Goal: Information Seeking & Learning: Learn about a topic

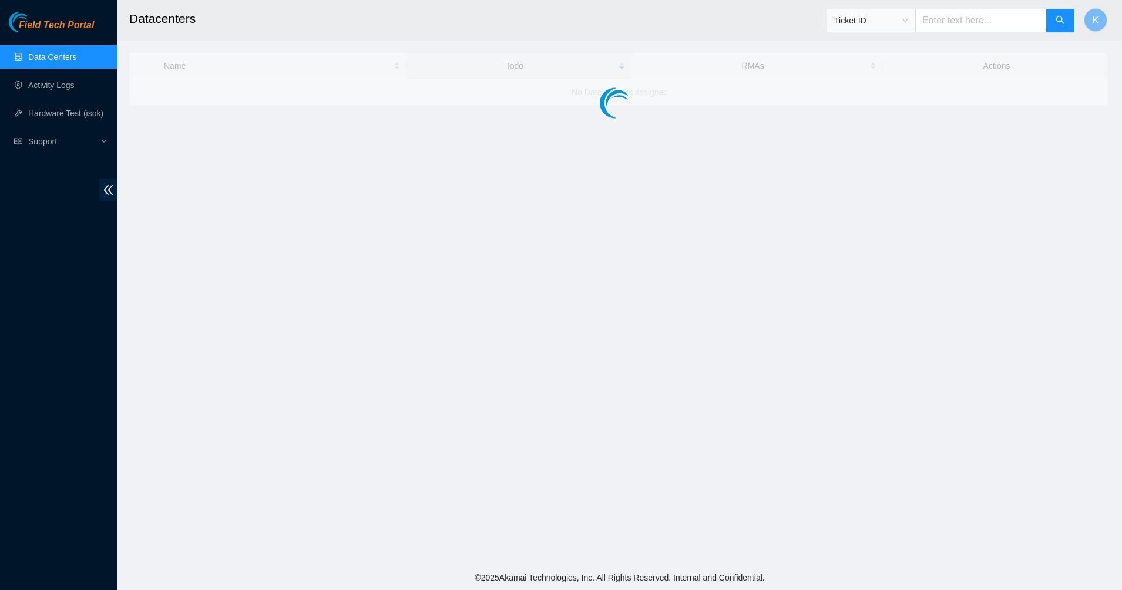
click at [53, 29] on span "Field Tech Portal" at bounding box center [56, 25] width 75 height 11
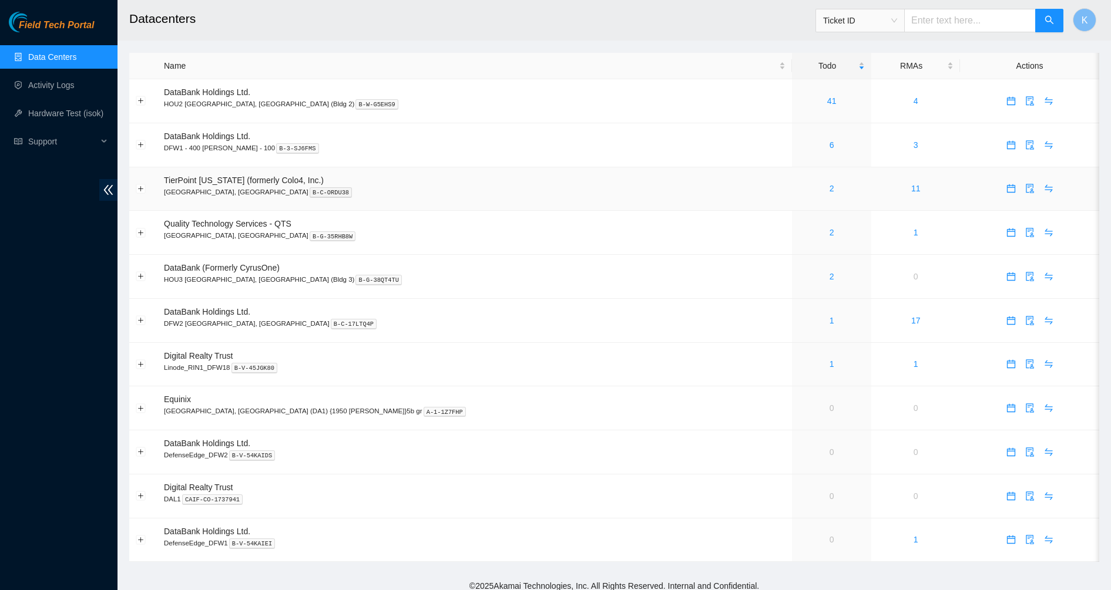
click at [798, 189] on div "2" at bounding box center [831, 188] width 66 height 13
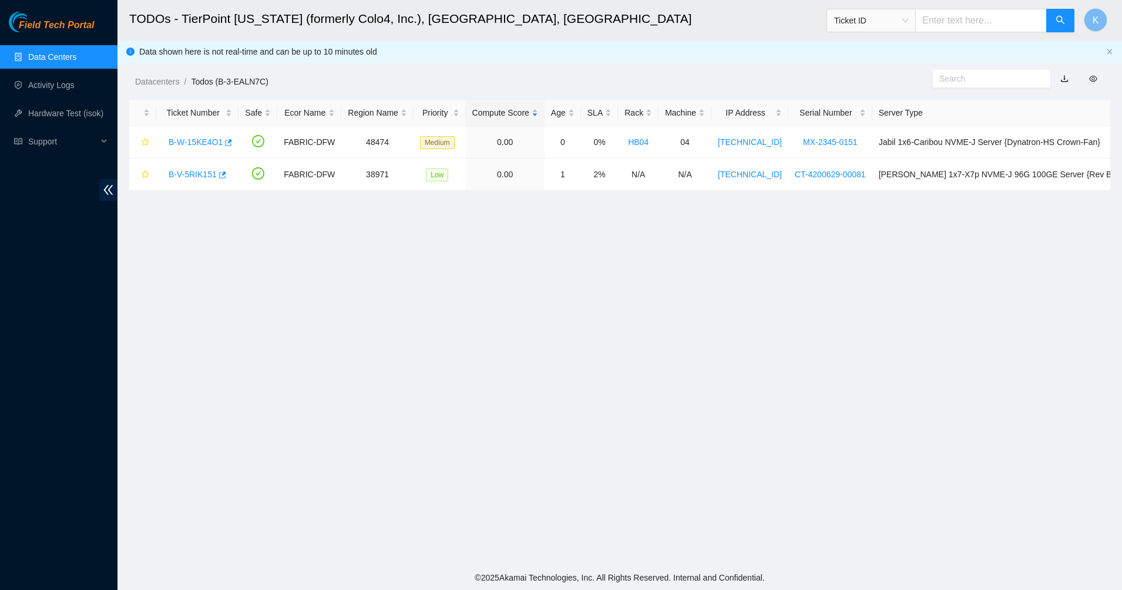
click at [370, 243] on main "TODOs - TierPoint [US_STATE] (formerly Colo4, Inc.), [GEOGRAPHIC_DATA], [GEOGRA…" at bounding box center [619, 283] width 1005 height 566
click at [42, 59] on link "Data Centers" at bounding box center [52, 56] width 48 height 9
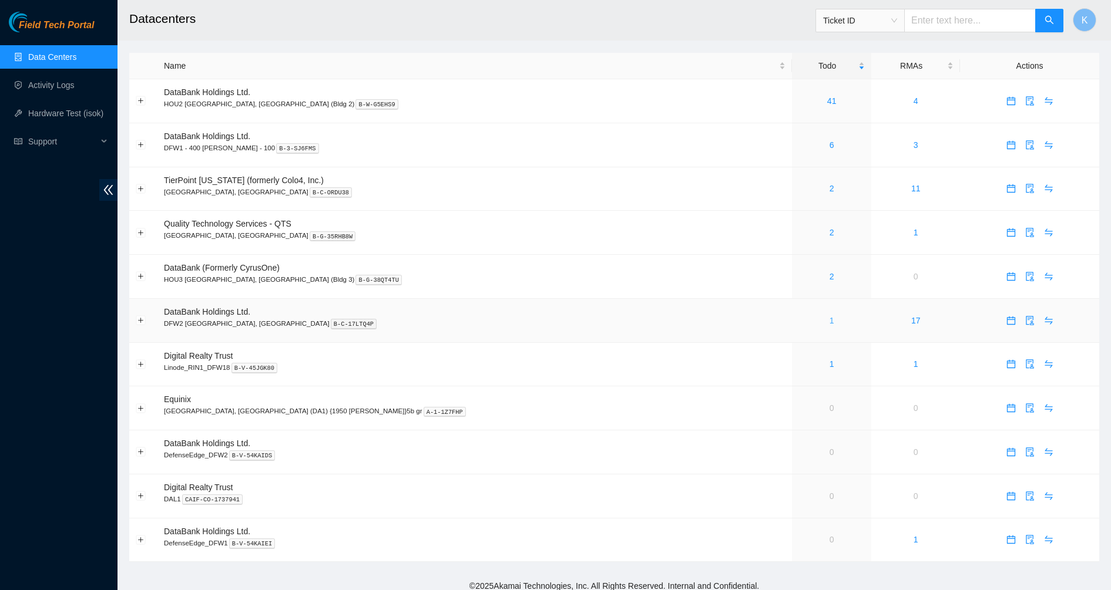
click at [830, 320] on link "1" at bounding box center [832, 320] width 5 height 9
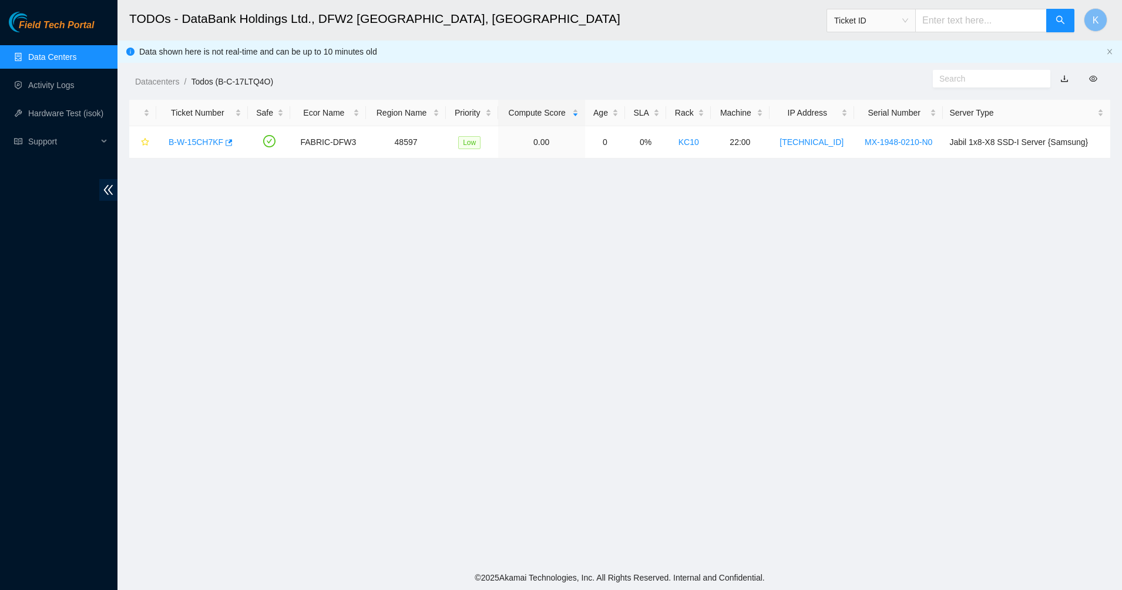
click at [402, 171] on main "TODOs - DataBank Holdings Ltd., DFW2 [GEOGRAPHIC_DATA], [GEOGRAPHIC_DATA] Ticke…" at bounding box center [619, 283] width 1005 height 566
click at [185, 145] on link "B-W-15CH7KF" at bounding box center [196, 141] width 55 height 9
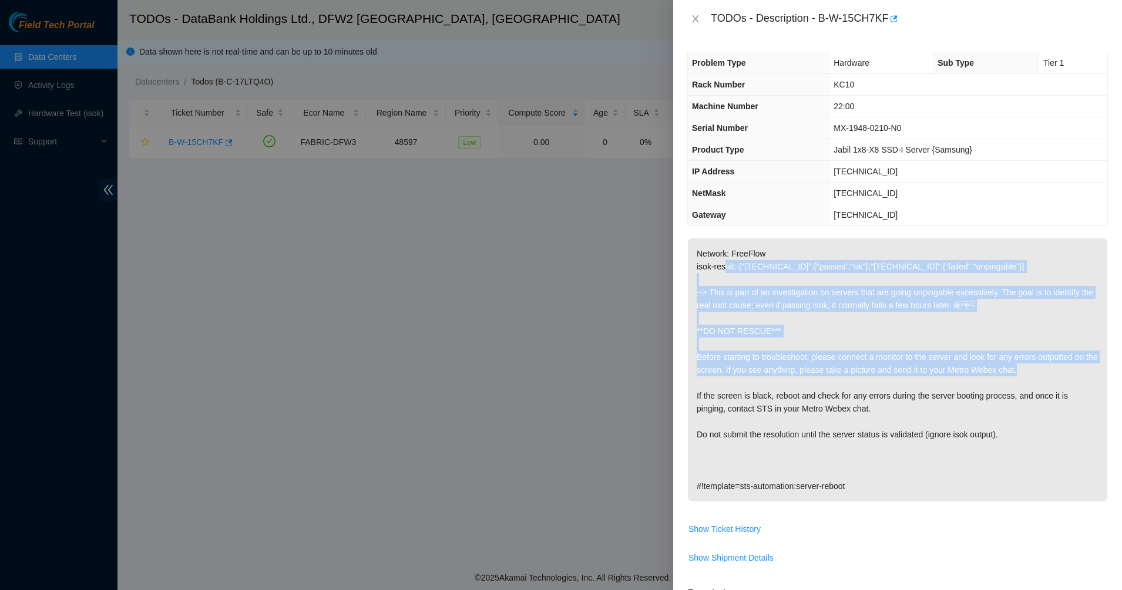
drag, startPoint x: 777, startPoint y: 312, endPoint x: 845, endPoint y: 378, distance: 95.1
click at [845, 378] on p "Network: FreeFlow isok-result: {"[TECHNICAL_ID]":{"passed":"ok"},"[TECHNICAL_ID…" at bounding box center [897, 370] width 419 height 263
click at [792, 382] on p "Network: FreeFlow isok-result: {"[TECHNICAL_ID]":{"passed":"ok"},"[TECHNICAL_ID…" at bounding box center [897, 370] width 419 height 263
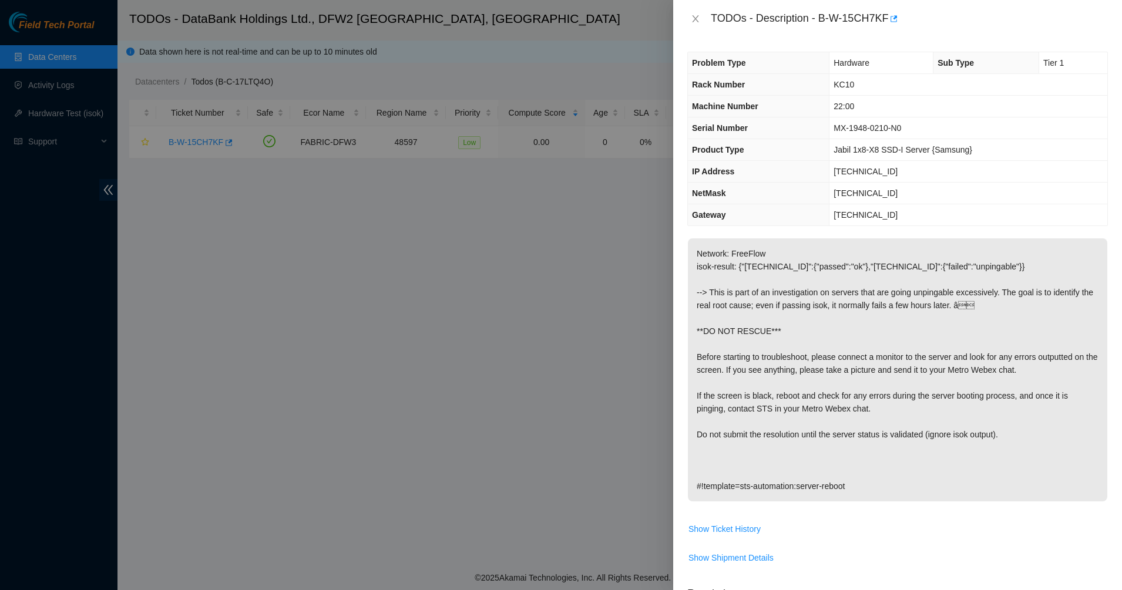
click at [718, 403] on p "Network: FreeFlow isok-result: {"[TECHNICAL_ID]":{"passed":"ok"},"[TECHNICAL_ID…" at bounding box center [897, 370] width 419 height 263
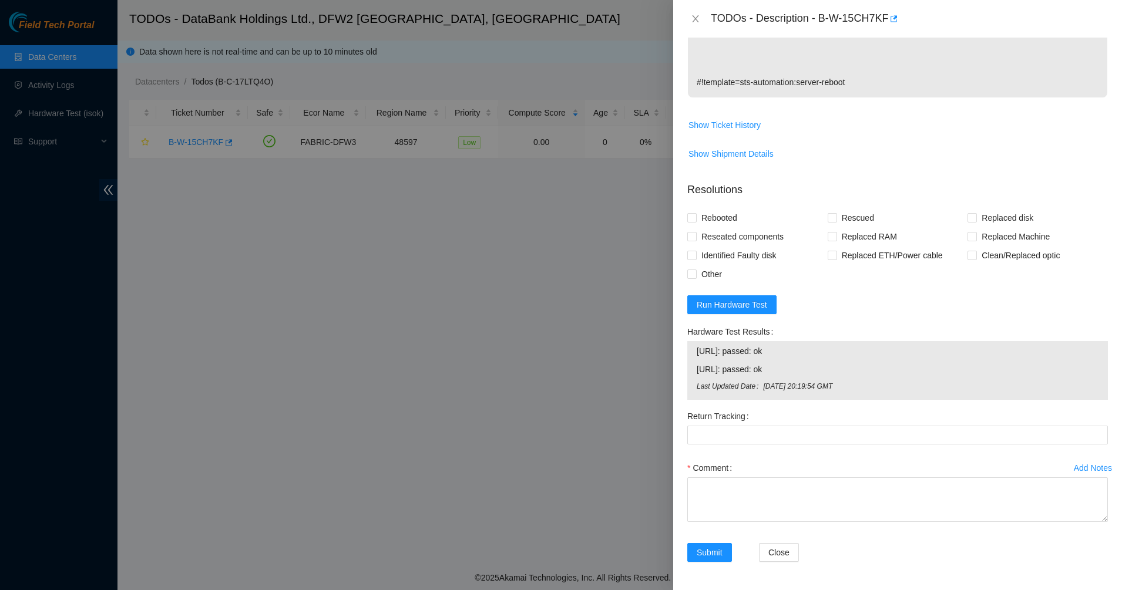
scroll to position [110, 0]
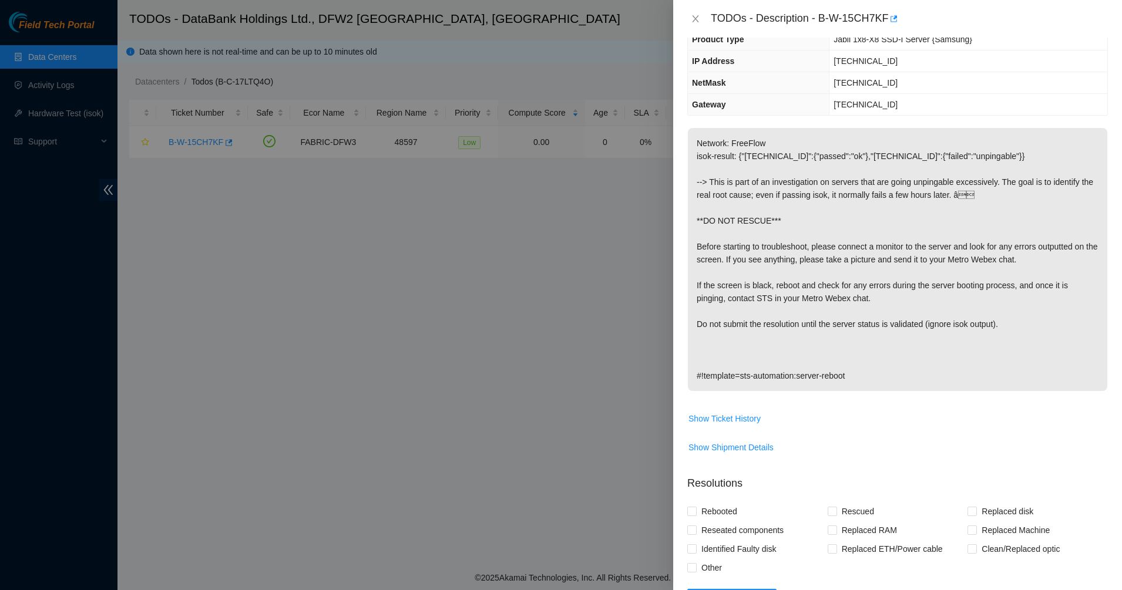
drag, startPoint x: 793, startPoint y: 226, endPoint x: 979, endPoint y: 356, distance: 226.9
click at [1005, 379] on p "Network: FreeFlow isok-result: {"[TECHNICAL_ID]":{"passed":"ok"},"[TECHNICAL_ID…" at bounding box center [897, 259] width 419 height 263
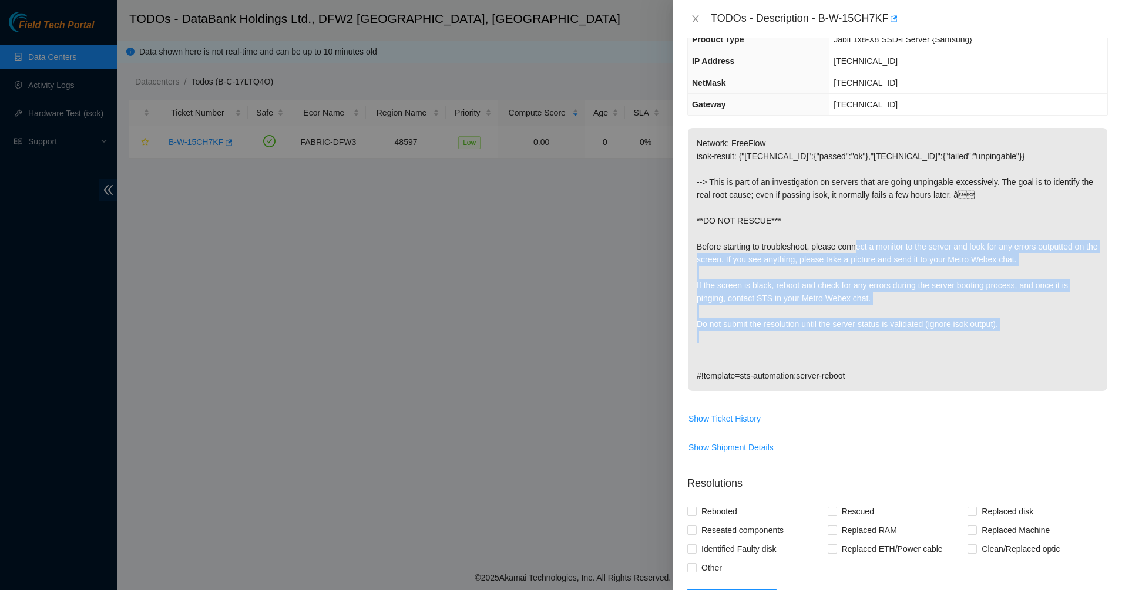
drag, startPoint x: 971, startPoint y: 352, endPoint x: 862, endPoint y: 231, distance: 161.8
click at [862, 231] on p "Network: FreeFlow isok-result: {"[TECHNICAL_ID]":{"passed":"ok"},"[TECHNICAL_ID…" at bounding box center [897, 259] width 419 height 263
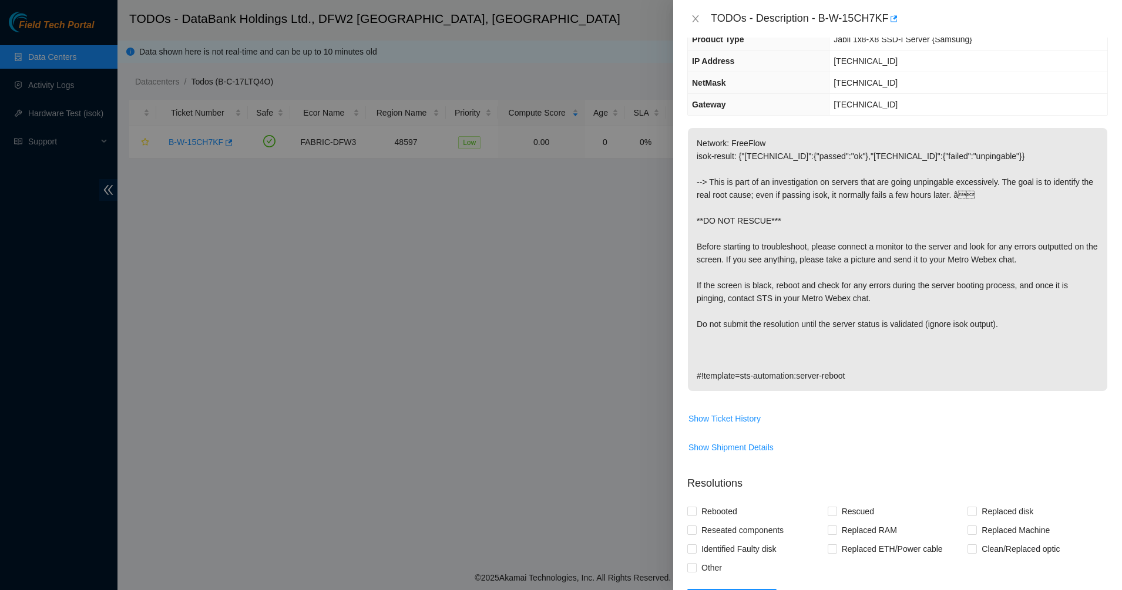
click at [860, 229] on p "Network: FreeFlow isok-result: {"[TECHNICAL_ID]":{"passed":"ok"},"[TECHNICAL_ID…" at bounding box center [897, 259] width 419 height 263
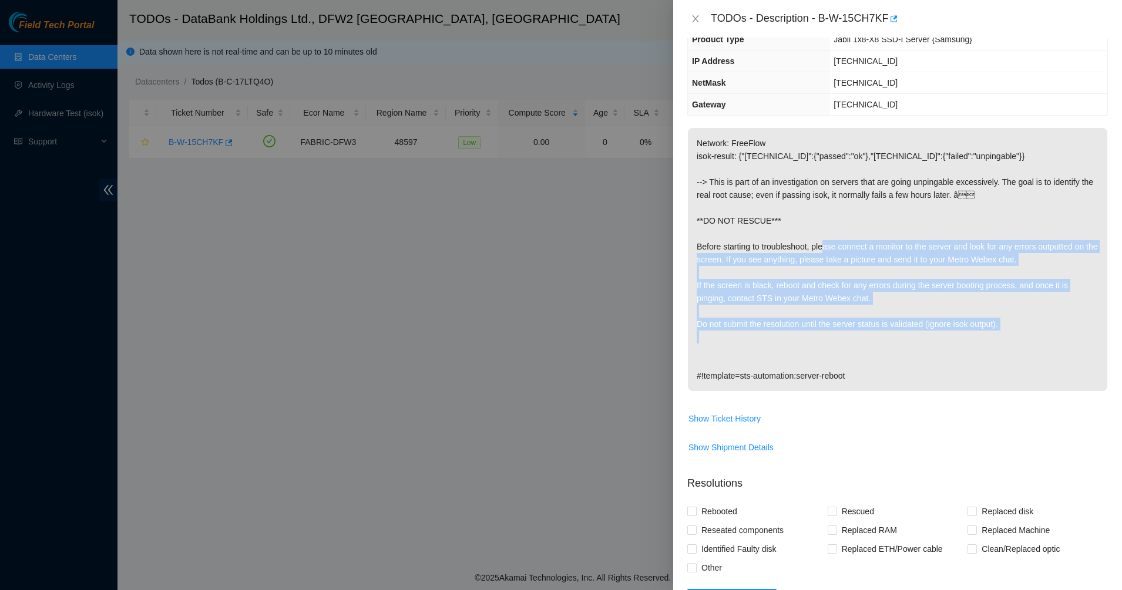
drag, startPoint x: 850, startPoint y: 294, endPoint x: 864, endPoint y: 364, distance: 72.0
click at [864, 364] on p "Network: FreeFlow isok-result: {"[TECHNICAL_ID]":{"passed":"ok"},"[TECHNICAL_ID…" at bounding box center [897, 259] width 419 height 263
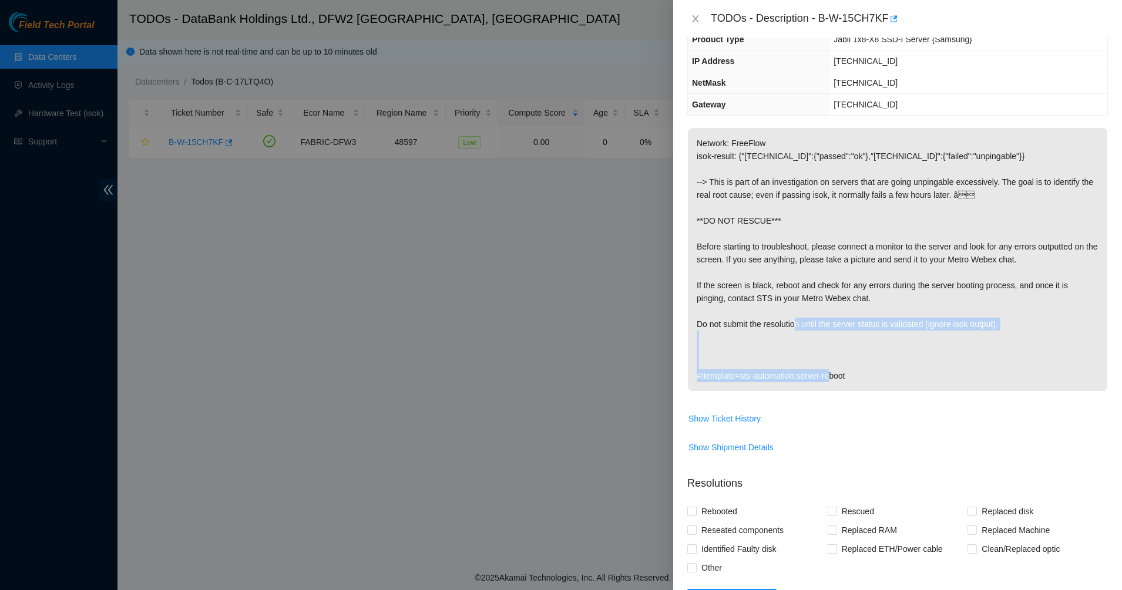
drag, startPoint x: 861, startPoint y: 383, endPoint x: 812, endPoint y: 318, distance: 81.4
click at [812, 318] on p "Network: FreeFlow isok-result: {"[TECHNICAL_ID]":{"passed":"ok"},"[TECHNICAL_ID…" at bounding box center [897, 259] width 419 height 263
drag, startPoint x: 812, startPoint y: 318, endPoint x: 674, endPoint y: 348, distance: 140.7
click at [674, 348] on div "Problem Type Hardware Sub Type Tier 1 Rack Number KC10 Machine Number 22:00 Ser…" at bounding box center [897, 314] width 449 height 553
click at [709, 345] on p "Network: FreeFlow isok-result: {"[TECHNICAL_ID]":{"passed":"ok"},"[TECHNICAL_ID…" at bounding box center [897, 259] width 419 height 263
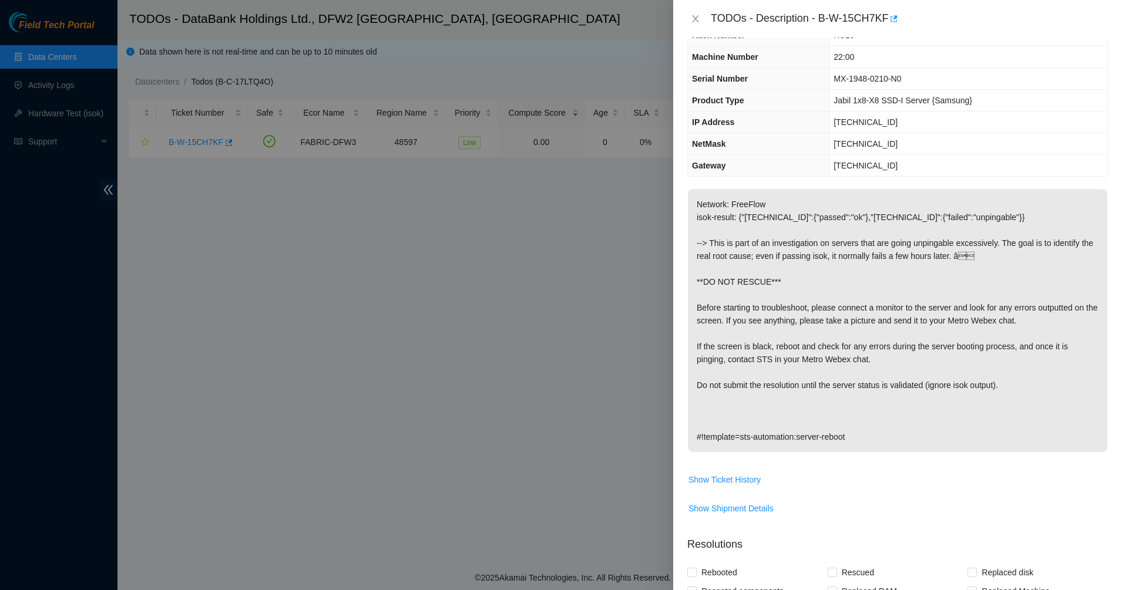
scroll to position [0, 0]
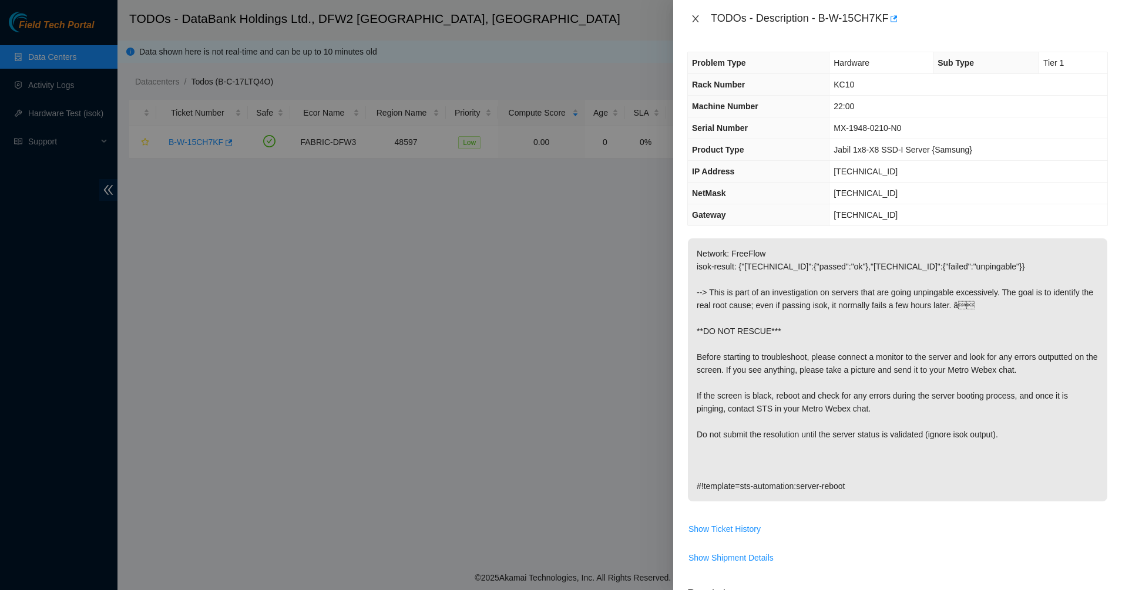
click at [699, 15] on icon "close" at bounding box center [695, 18] width 9 height 9
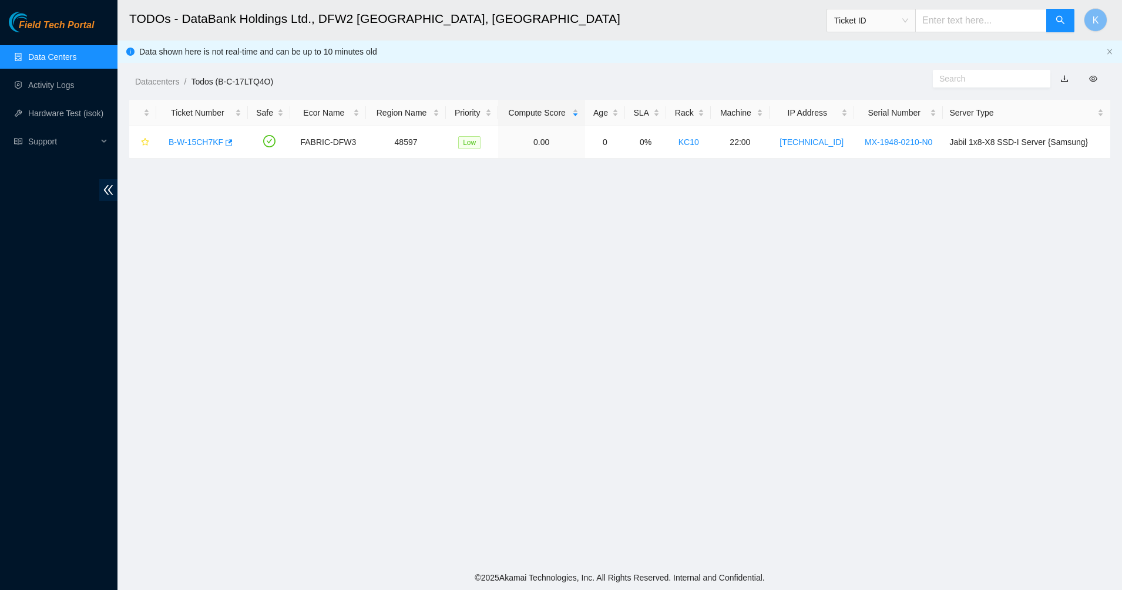
click at [538, 167] on main "TODOs - DataBank Holdings Ltd., DFW2 [GEOGRAPHIC_DATA], [GEOGRAPHIC_DATA] Ticke…" at bounding box center [619, 283] width 1005 height 566
